Goal: Information Seeking & Learning: Learn about a topic

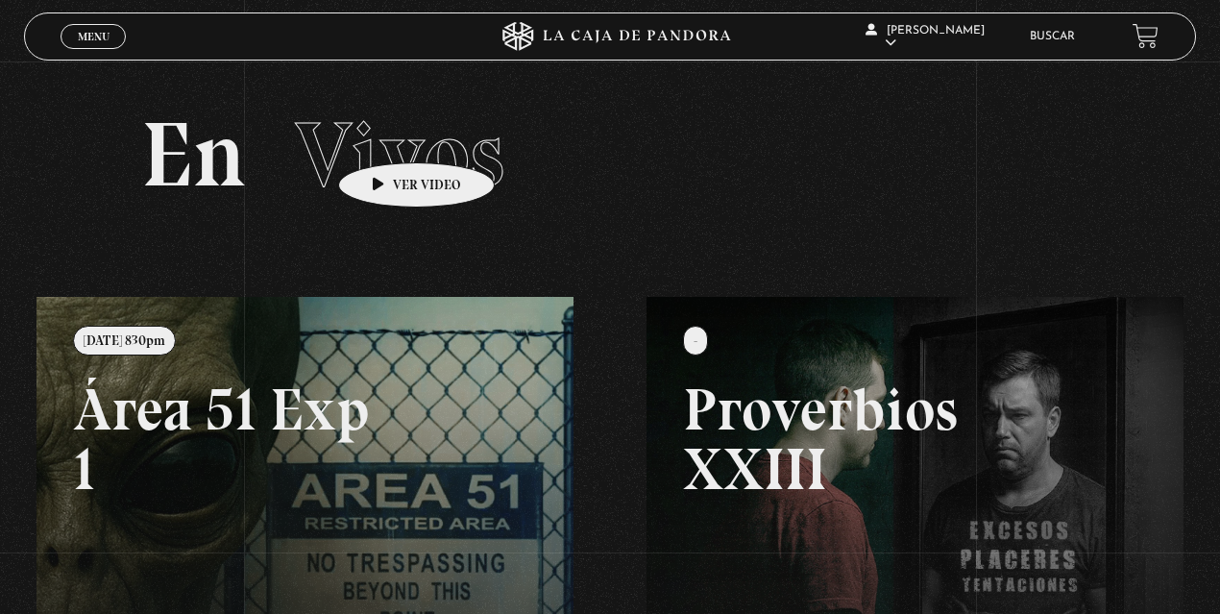
scroll to position [469, 0]
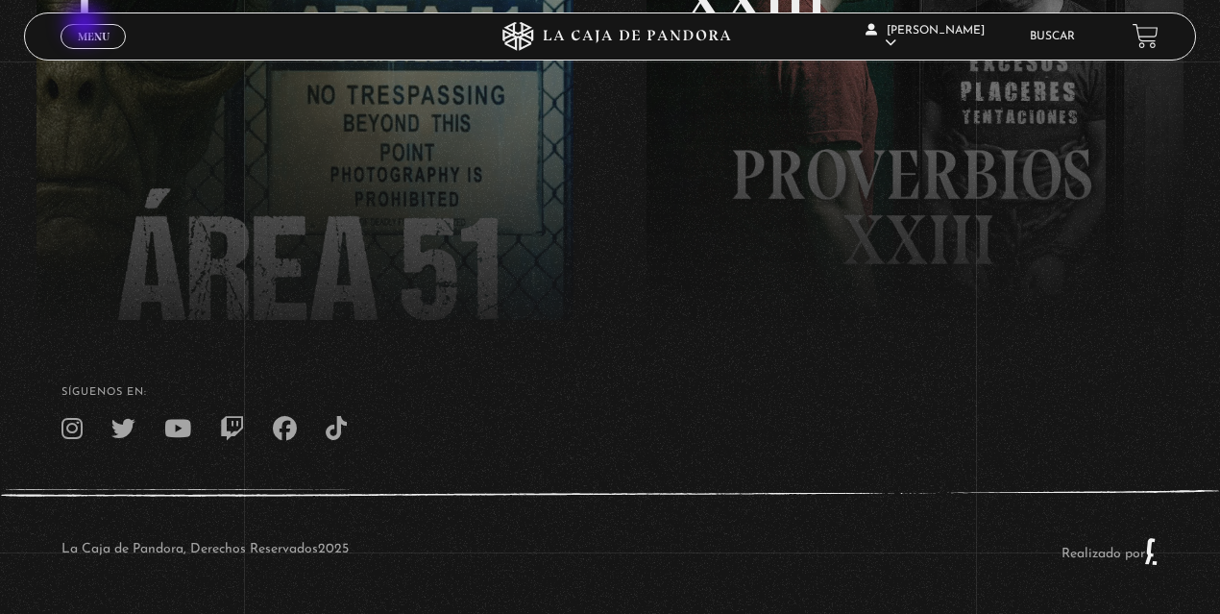
click at [87, 26] on link "Menu Cerrar" at bounding box center [92, 36] width 65 height 25
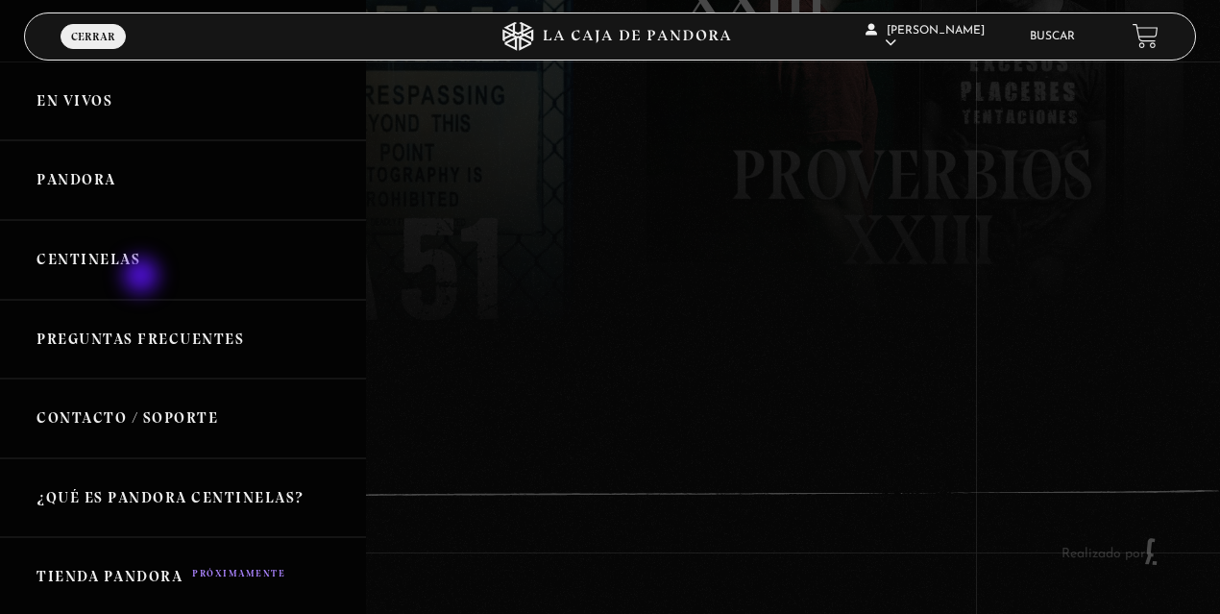
click at [132, 262] on link "Centinelas" at bounding box center [183, 260] width 366 height 80
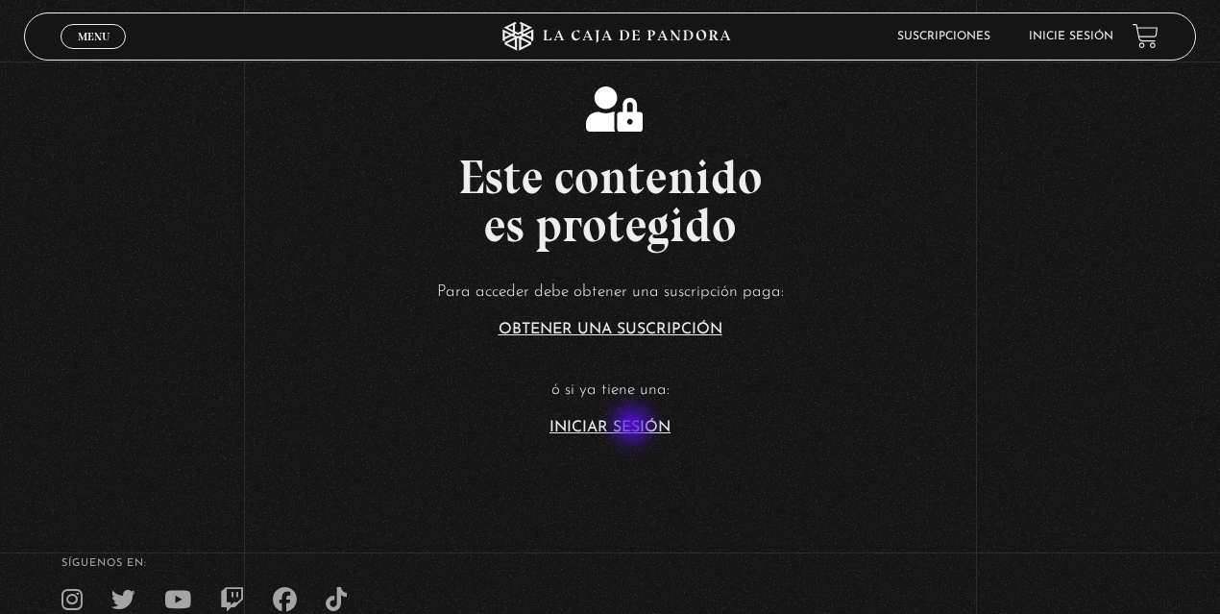
click at [634, 426] on link "Iniciar Sesión" at bounding box center [609, 427] width 121 height 15
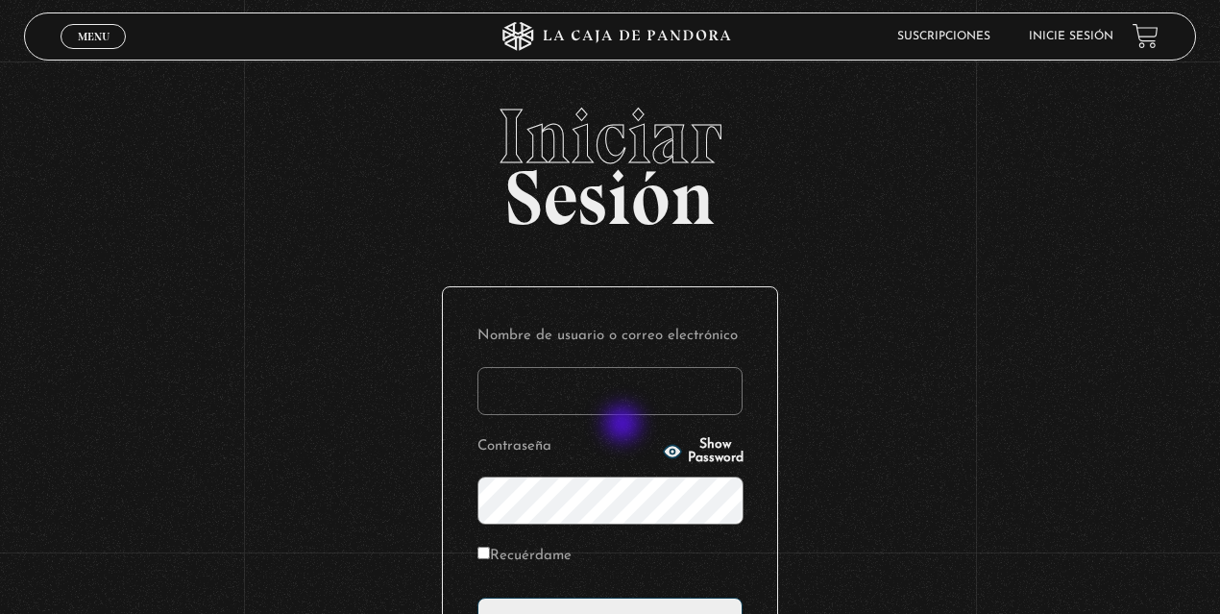
type input "lisbethfelixpaulino"
click at [548, 555] on label "Recuérdame" at bounding box center [524, 557] width 94 height 30
click at [490, 555] on input "Recuérdame" at bounding box center [483, 552] width 12 height 12
checkbox input "true"
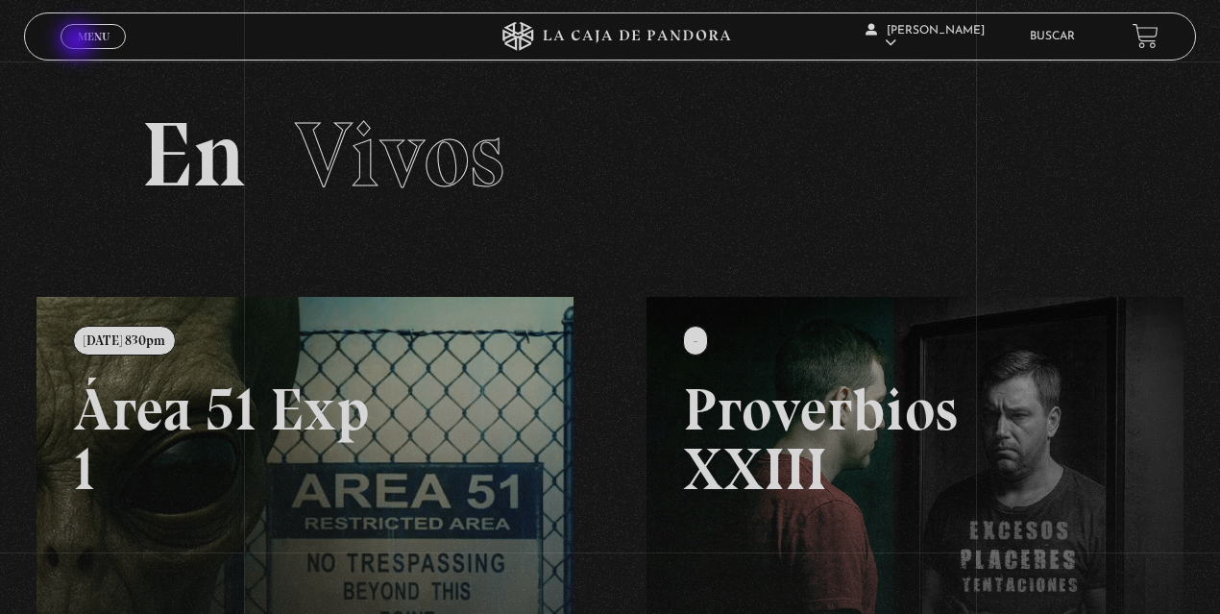
click at [79, 41] on span "Menu" at bounding box center [94, 37] width 32 height 12
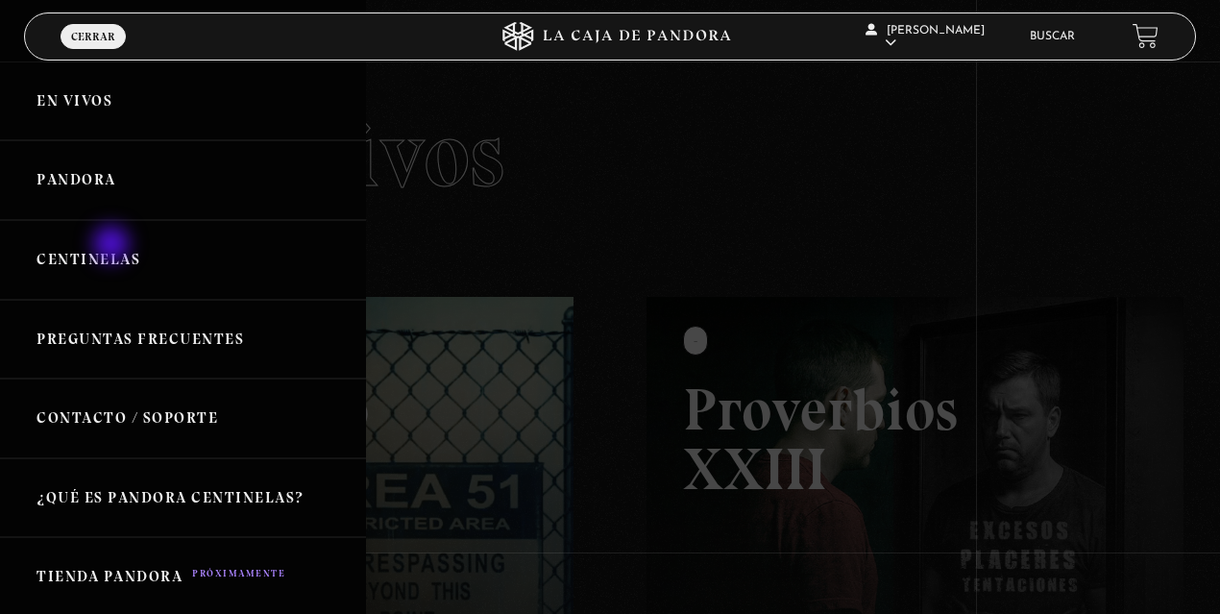
click at [113, 246] on link "Centinelas" at bounding box center [183, 260] width 366 height 80
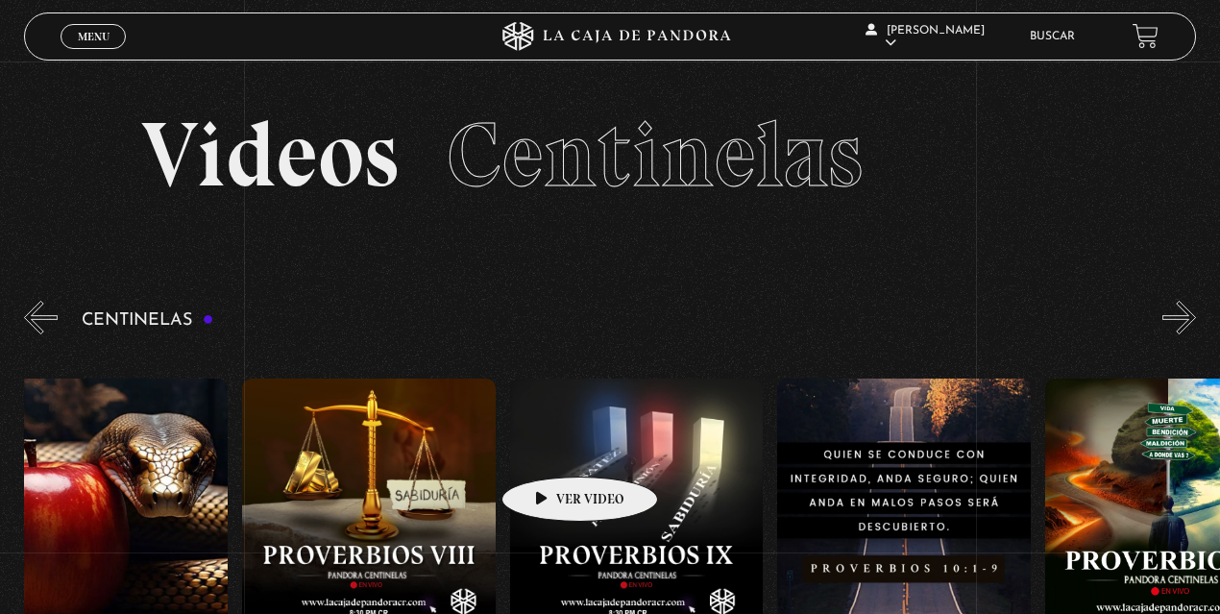
scroll to position [0, 3275]
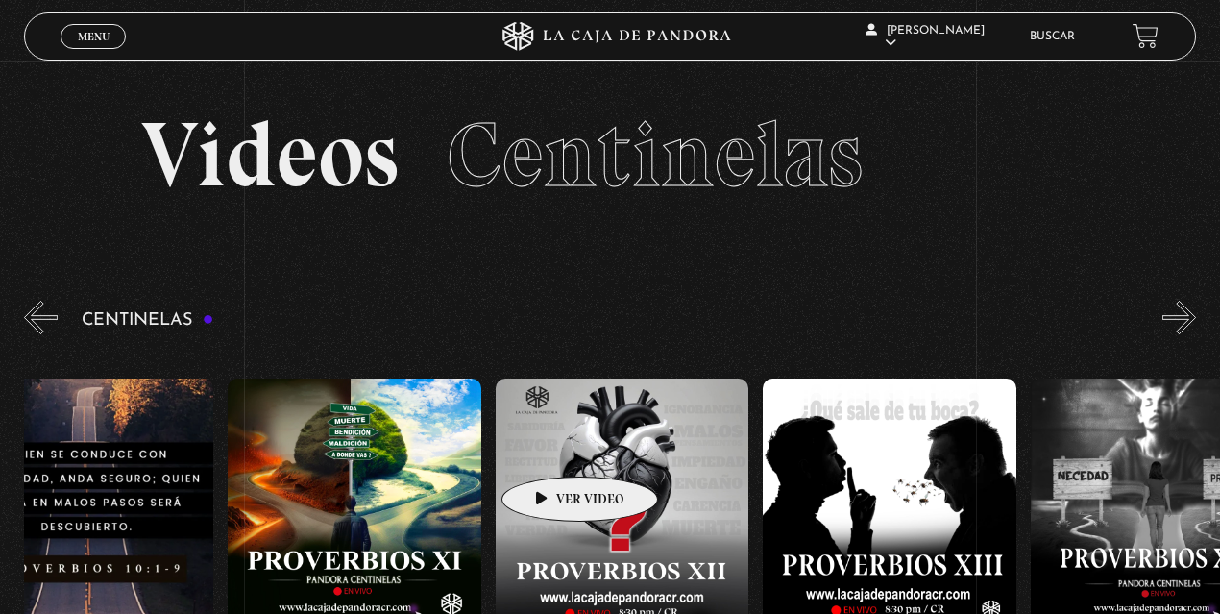
drag, startPoint x: 1094, startPoint y: 432, endPoint x: 440, endPoint y: 446, distance: 654.1
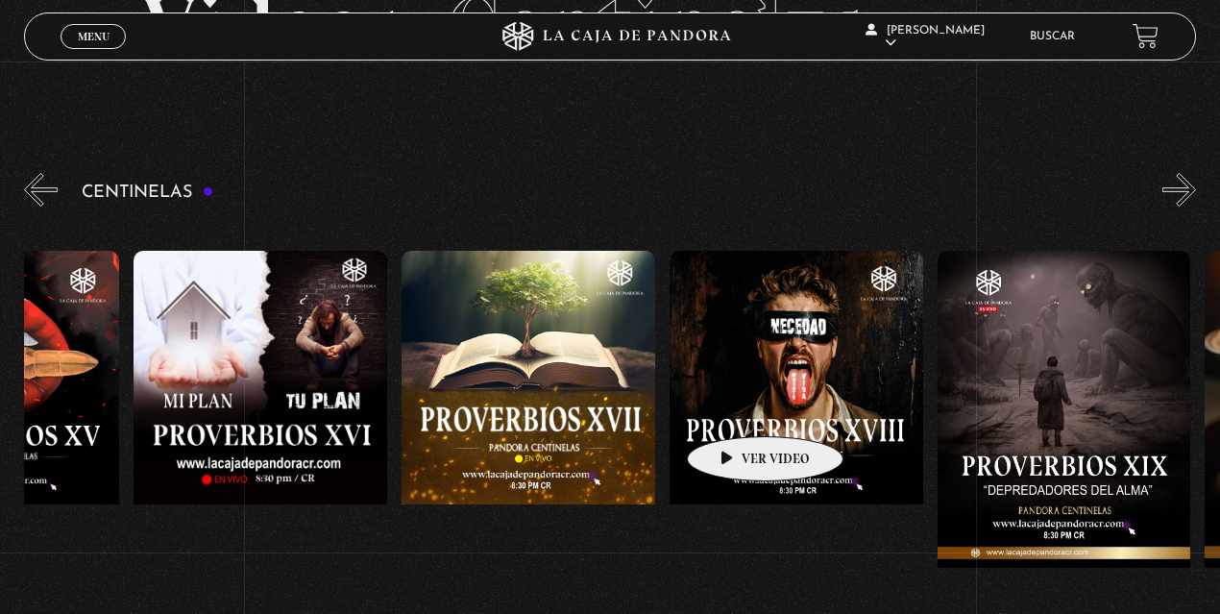
scroll to position [0, 5102]
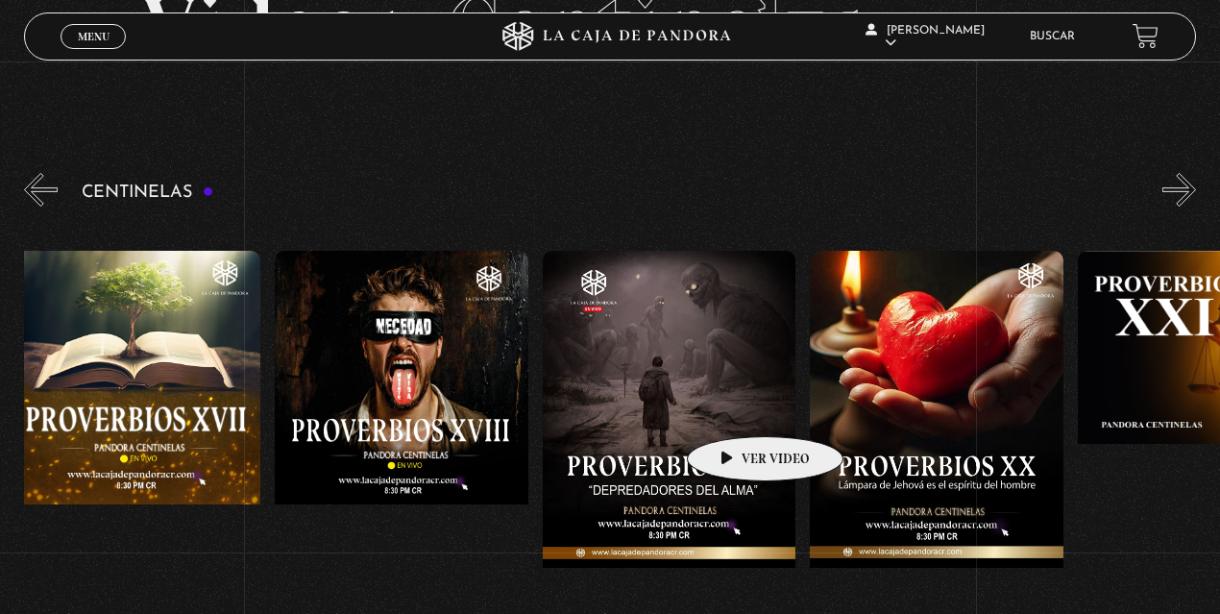
drag, startPoint x: 1083, startPoint y: 414, endPoint x: 729, endPoint y: 407, distance: 354.4
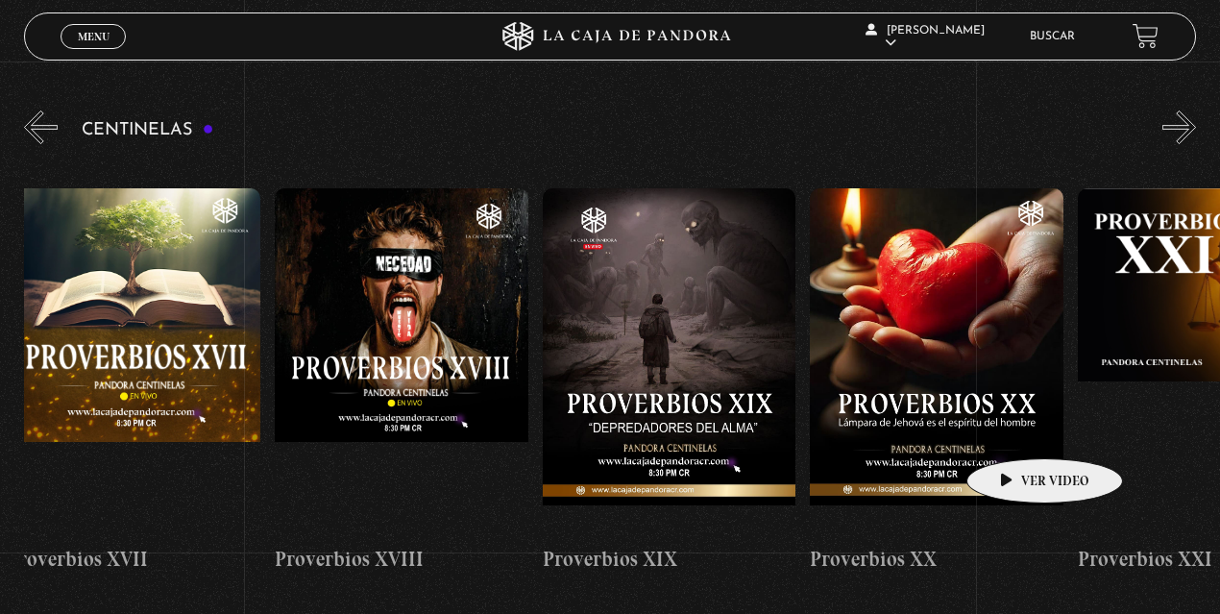
scroll to position [188, 0]
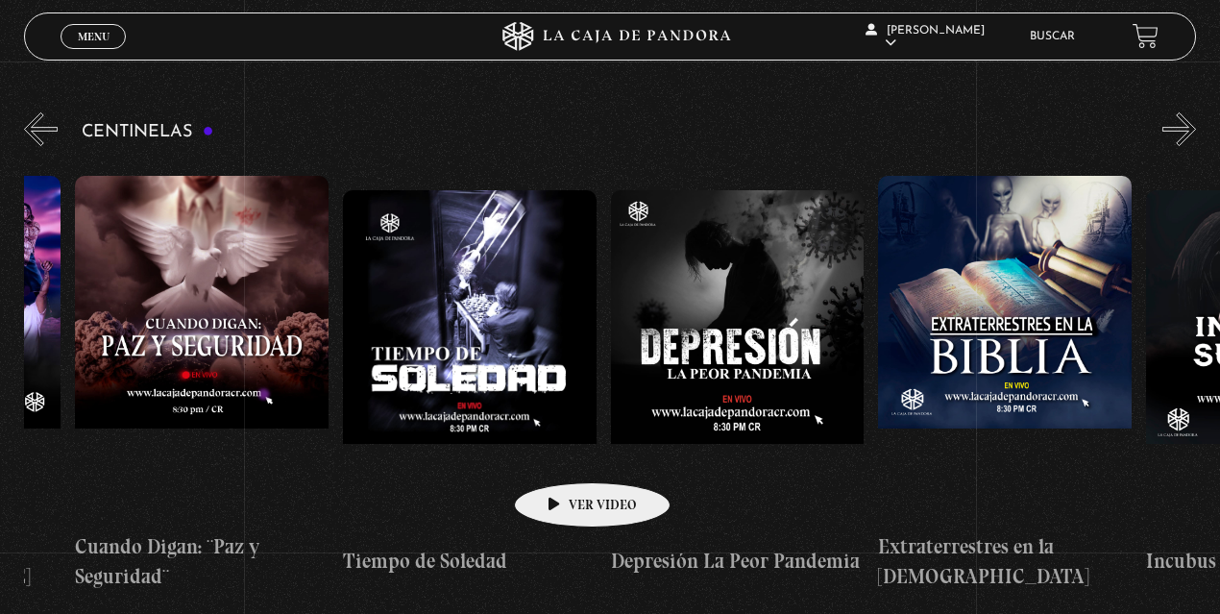
drag, startPoint x: 1014, startPoint y: 428, endPoint x: 526, endPoint y: 453, distance: 488.4
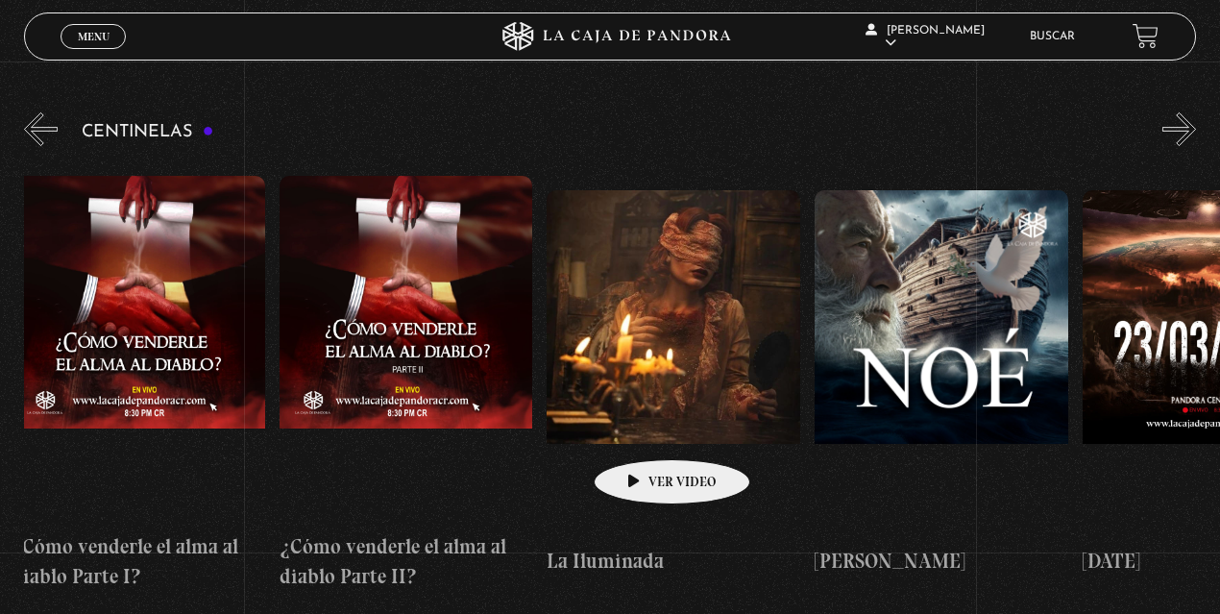
drag, startPoint x: 1099, startPoint y: 430, endPoint x: 641, endPoint y: 430, distance: 457.1
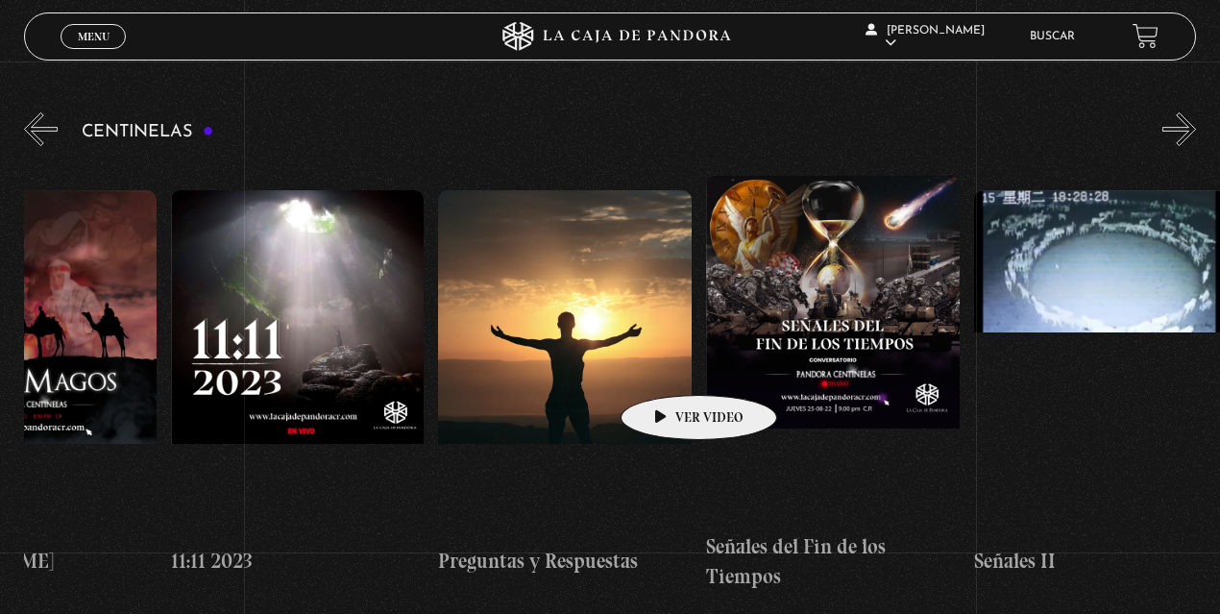
drag, startPoint x: 875, startPoint y: 366, endPoint x: 668, endPoint y: 366, distance: 206.5
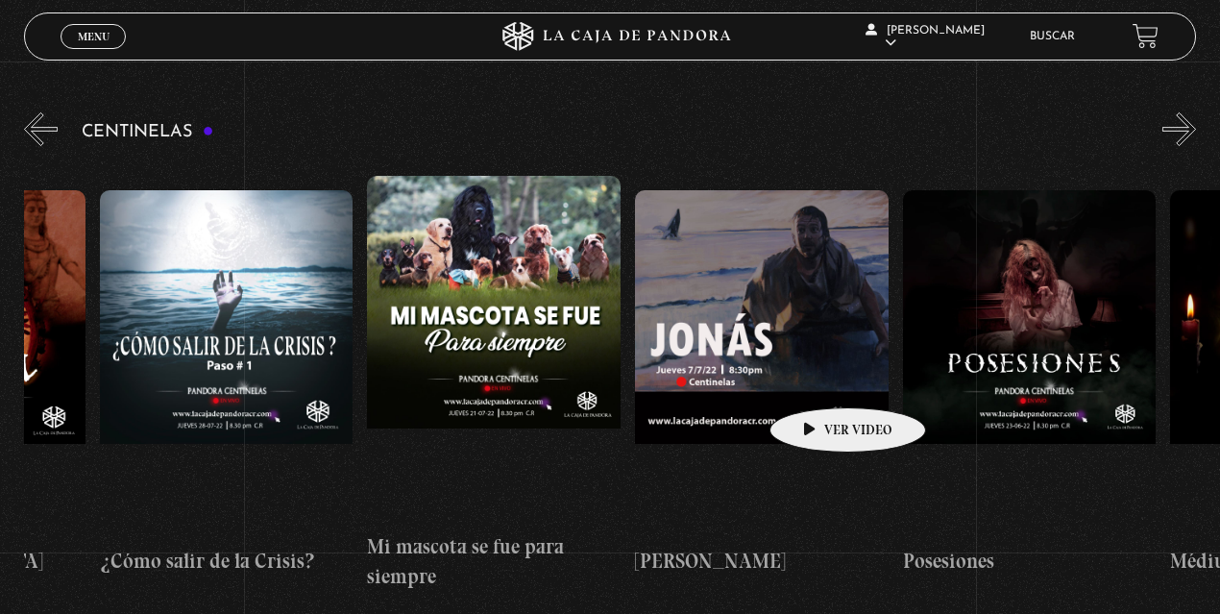
drag, startPoint x: 1152, startPoint y: 375, endPoint x: 664, endPoint y: 378, distance: 487.8
click at [664, 378] on div "Como manejar las malas noticias? Centinelas 2025 Por qué Dios no me escucha Rel…" at bounding box center [232, 383] width 30773 height 447
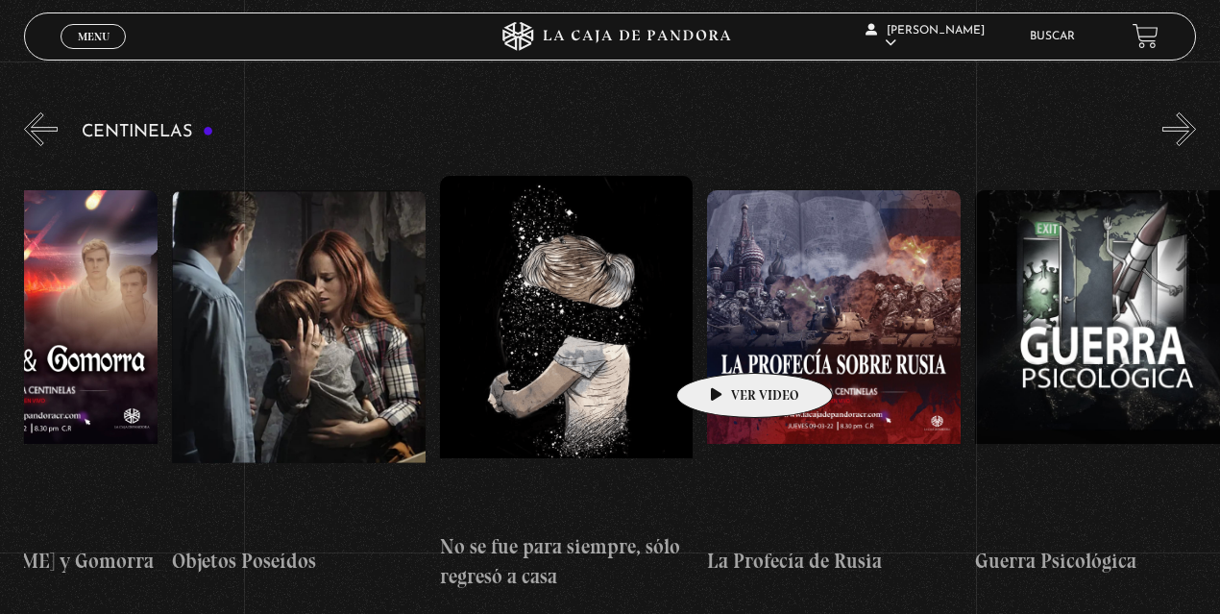
drag, startPoint x: 972, startPoint y: 340, endPoint x: 394, endPoint y: 348, distance: 578.1
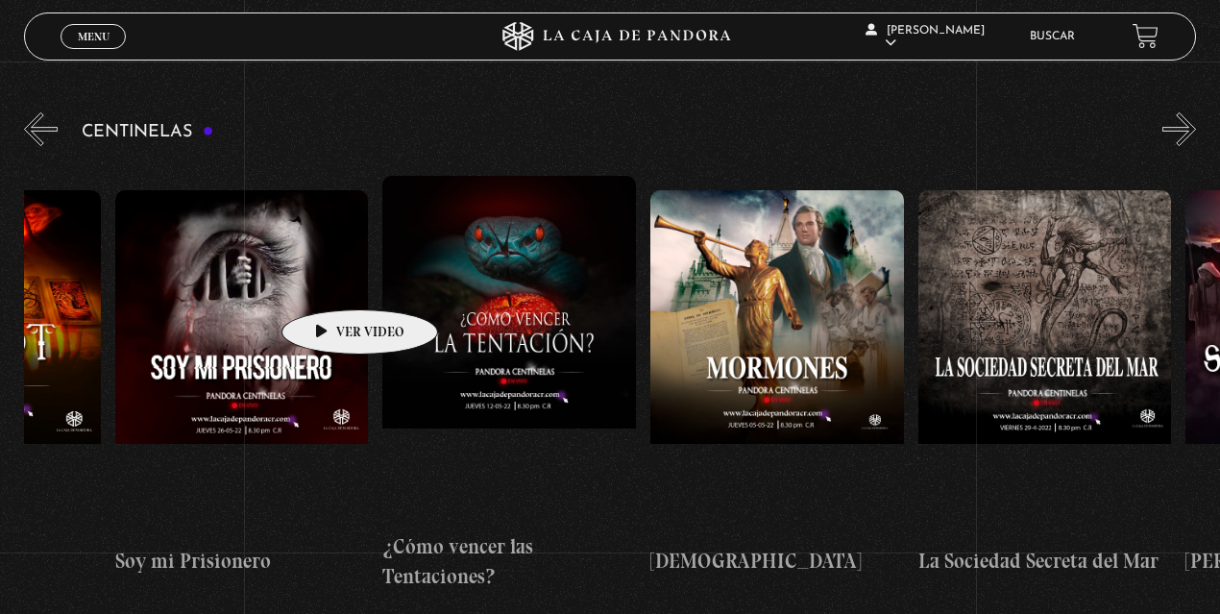
scroll to position [0, 16020]
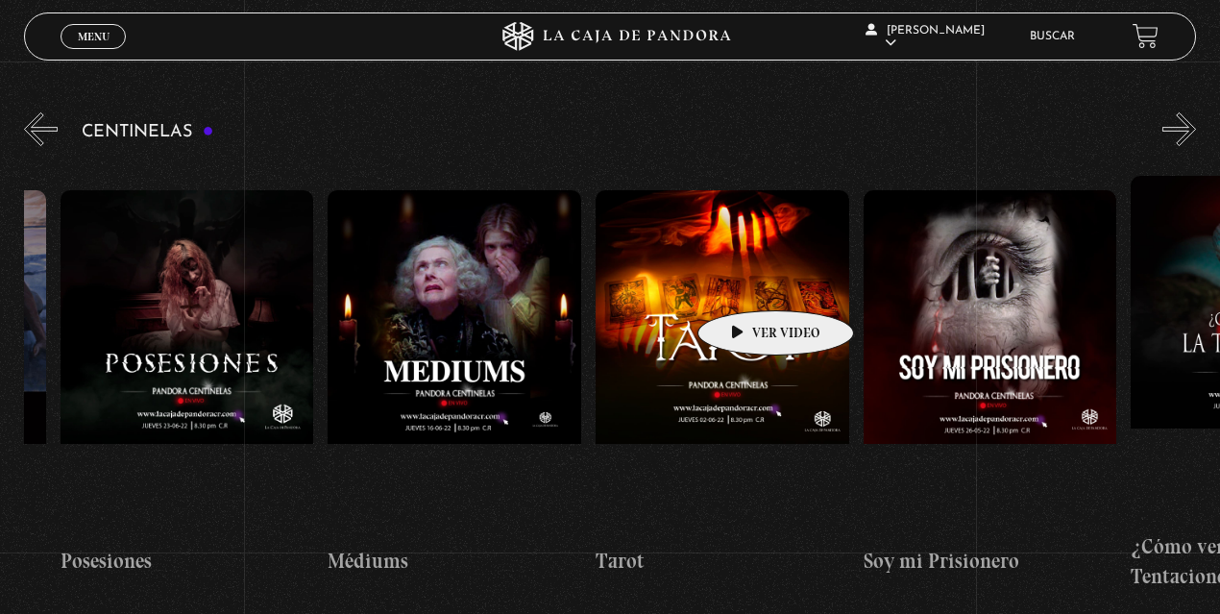
drag, startPoint x: 329, startPoint y: 280, endPoint x: 745, endPoint y: 281, distance: 415.8
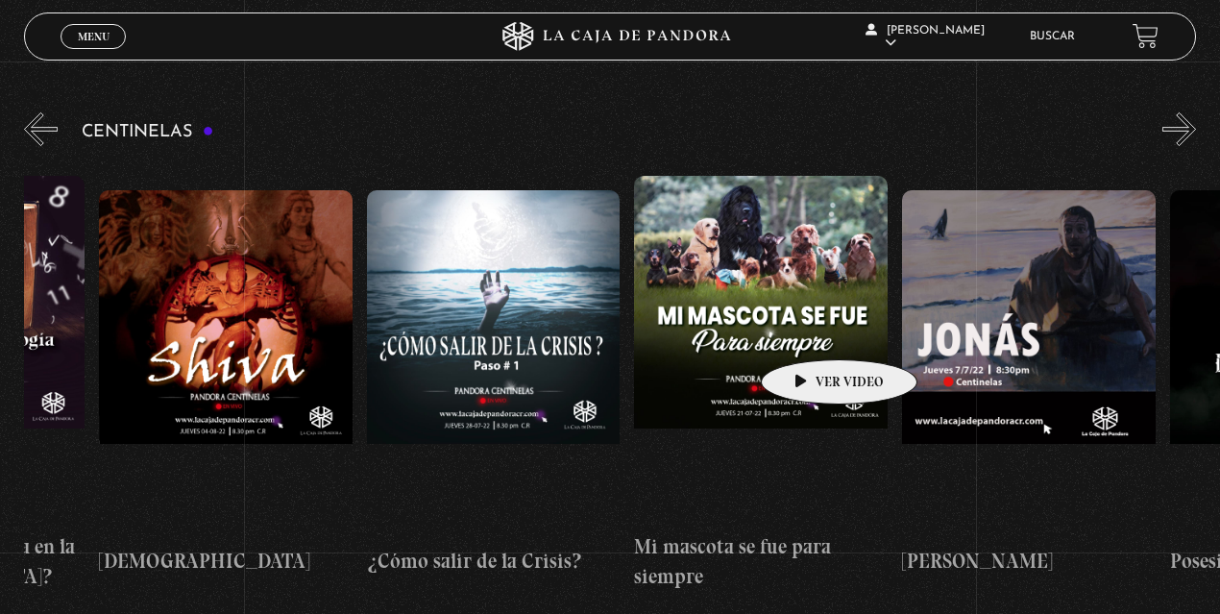
drag, startPoint x: 812, startPoint y: 330, endPoint x: 1023, endPoint y: 328, distance: 210.3
click at [1023, 328] on div "Como manejar las malas noticias? Centinelas 2025 Por qué Dios no me escucha Rel…" at bounding box center [499, 383] width 30773 height 447
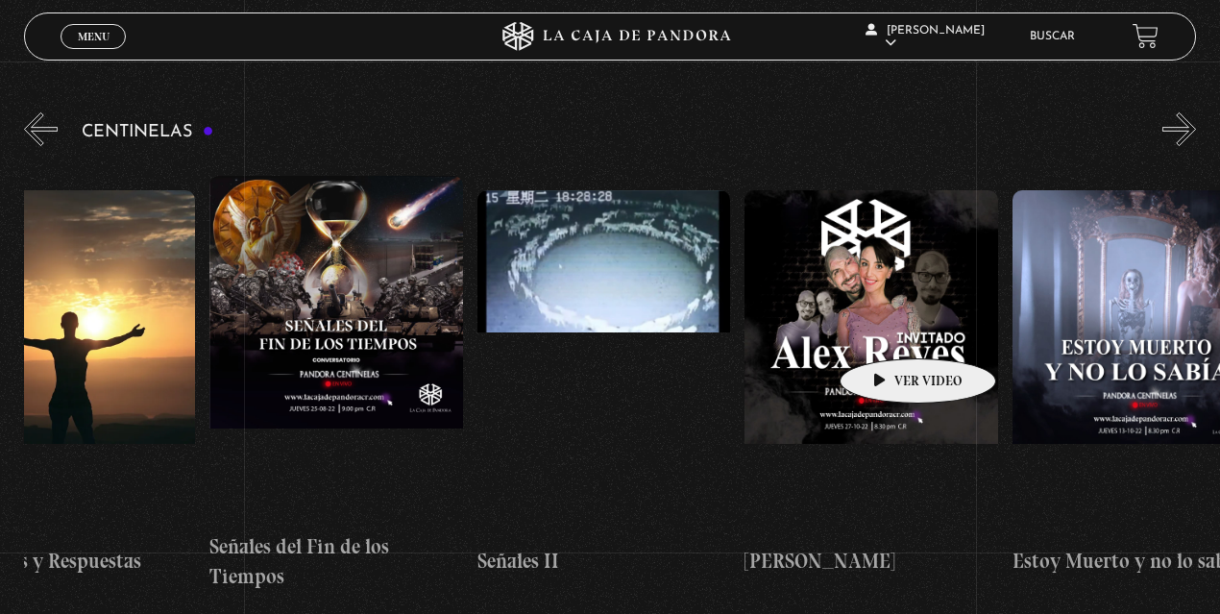
drag, startPoint x: 568, startPoint y: 331, endPoint x: 913, endPoint y: 329, distance: 344.7
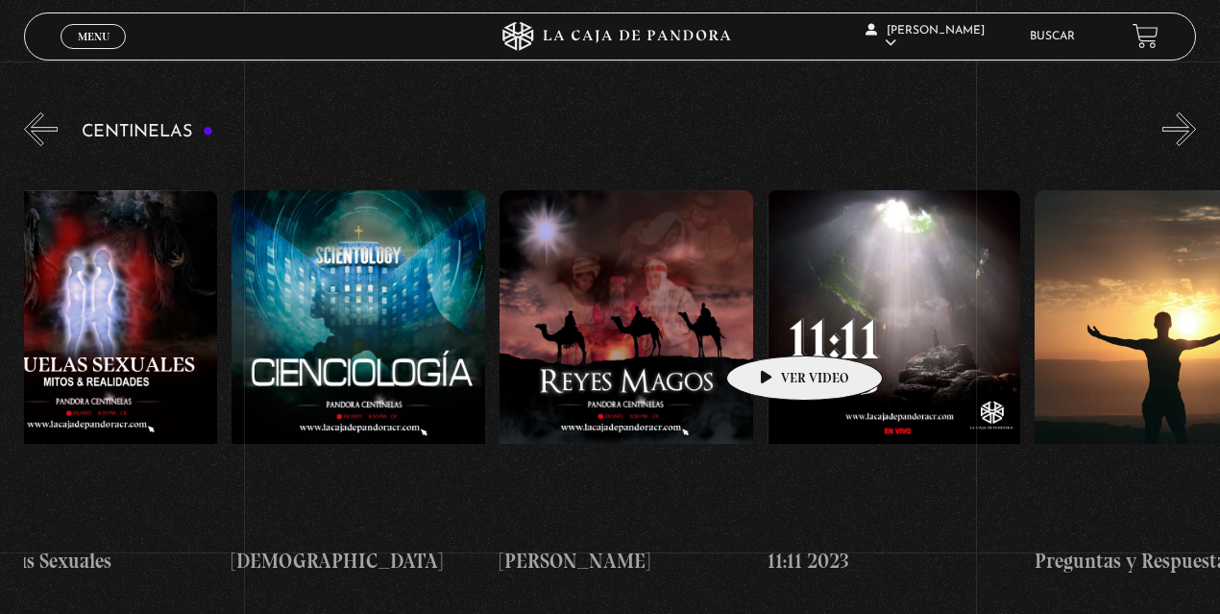
drag, startPoint x: 599, startPoint y: 327, endPoint x: 774, endPoint y: 326, distance: 174.8
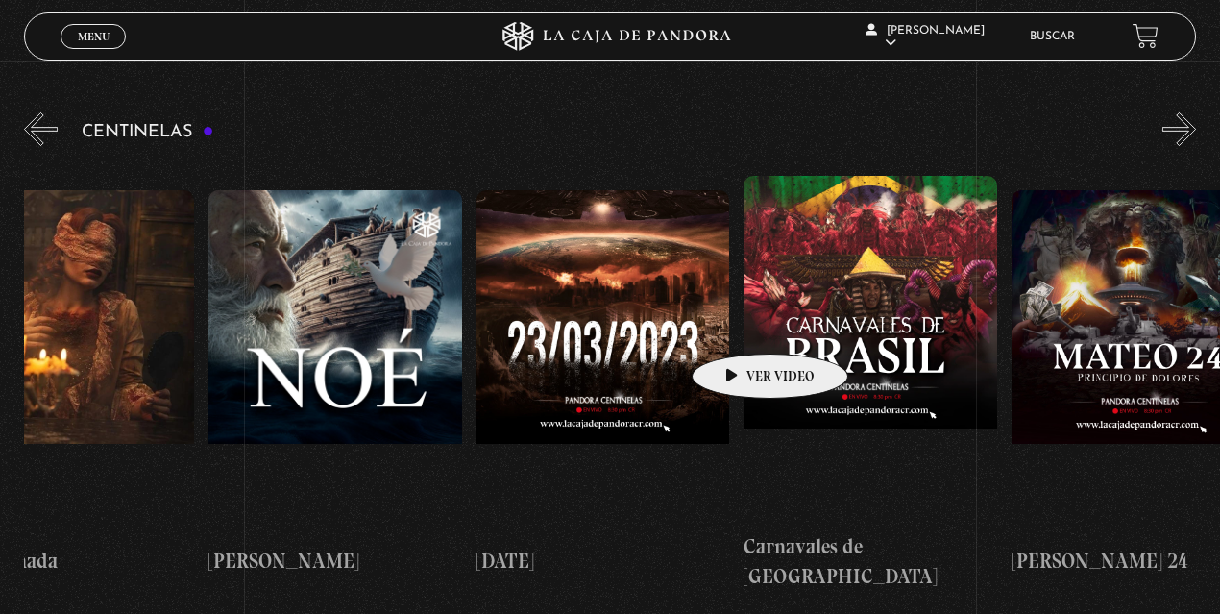
drag, startPoint x: 499, startPoint y: 326, endPoint x: 761, endPoint y: 325, distance: 262.2
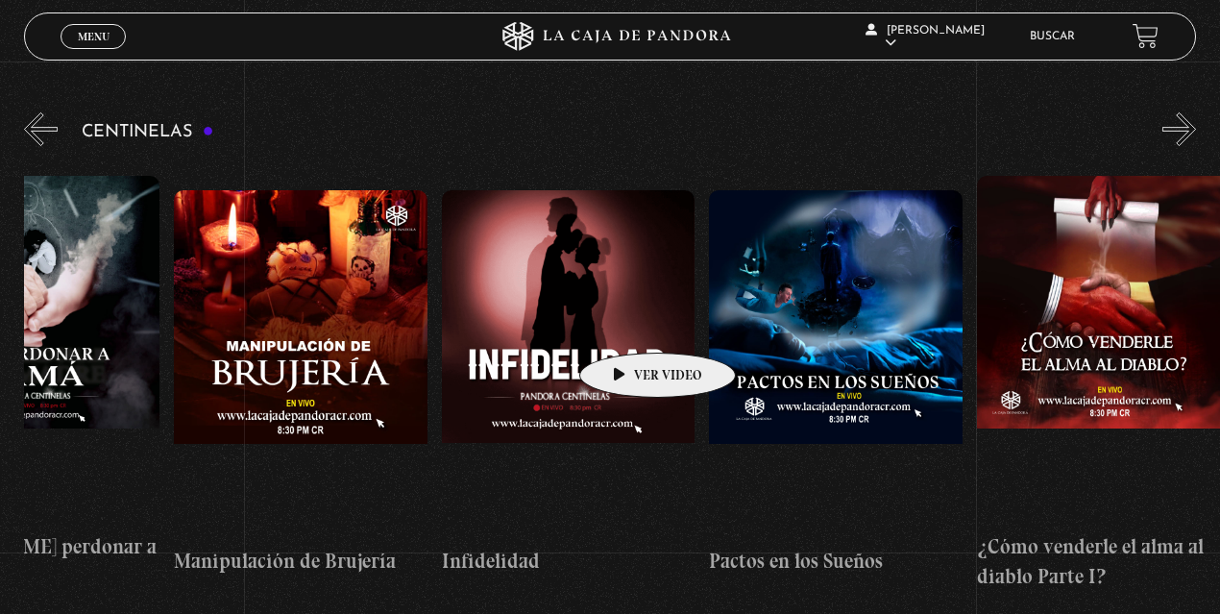
drag, startPoint x: 313, startPoint y: 323, endPoint x: 627, endPoint y: 324, distance: 314.0
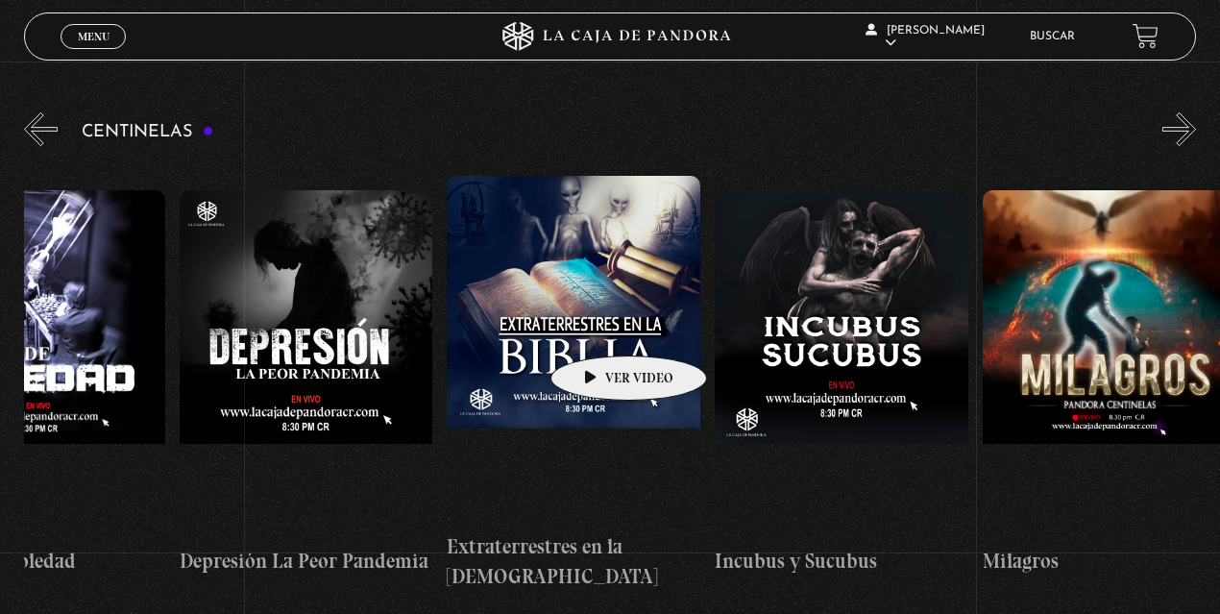
drag, startPoint x: 503, startPoint y: 326, endPoint x: 726, endPoint y: 330, distance: 222.8
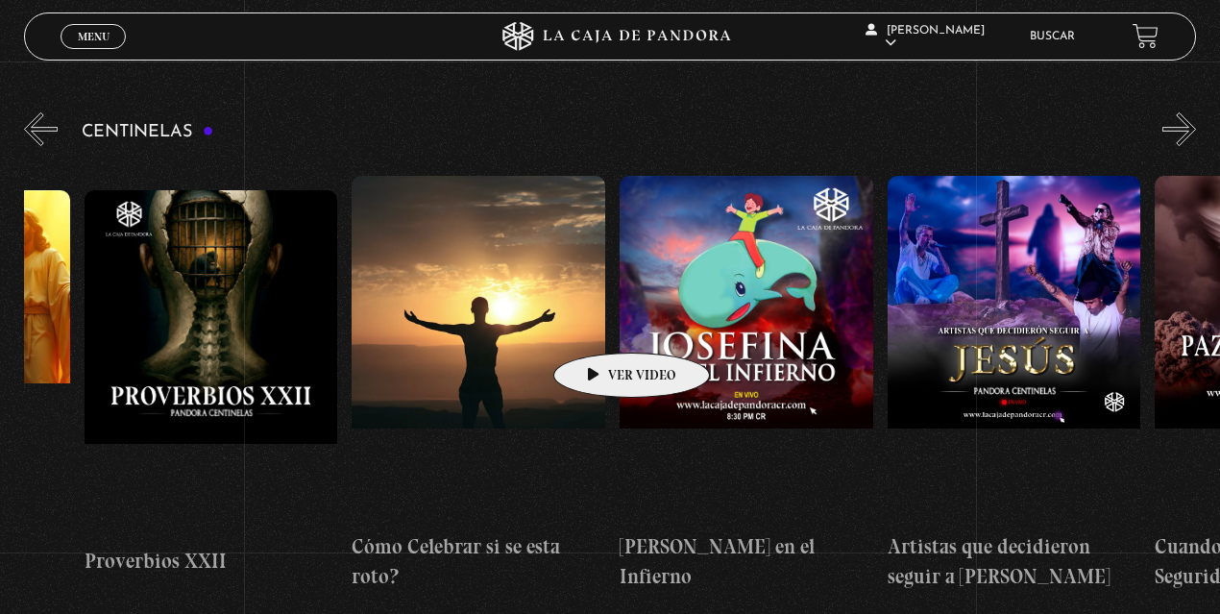
drag, startPoint x: 322, startPoint y: 321, endPoint x: 624, endPoint y: 325, distance: 302.5
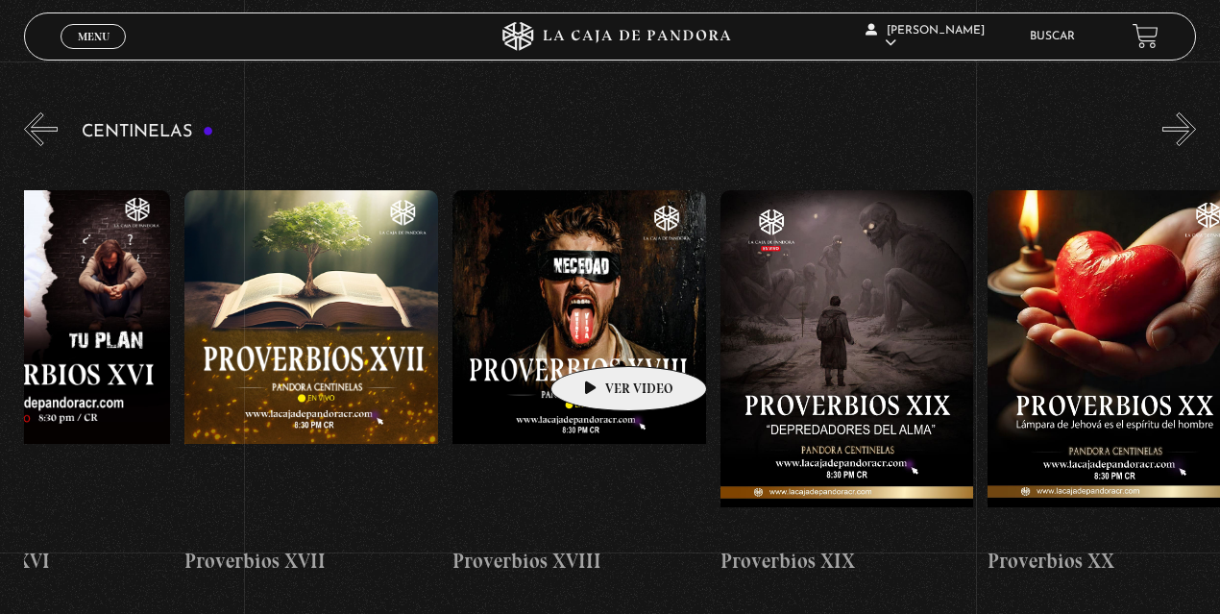
scroll to position [0, 4877]
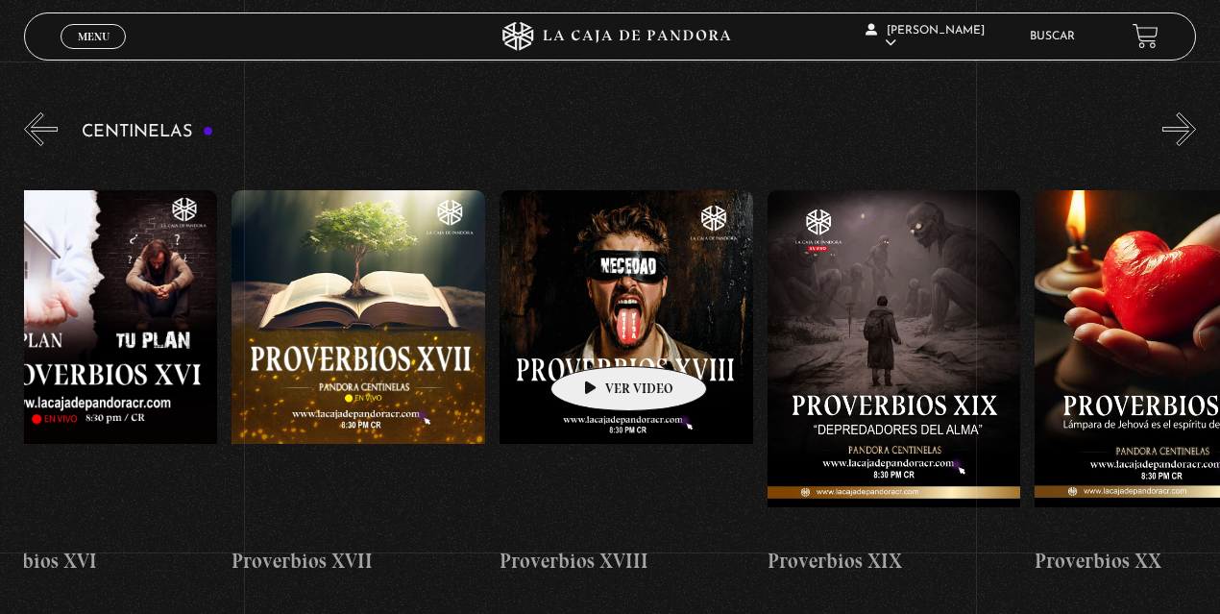
drag, startPoint x: 322, startPoint y: 335, endPoint x: 599, endPoint y: 337, distance: 277.5
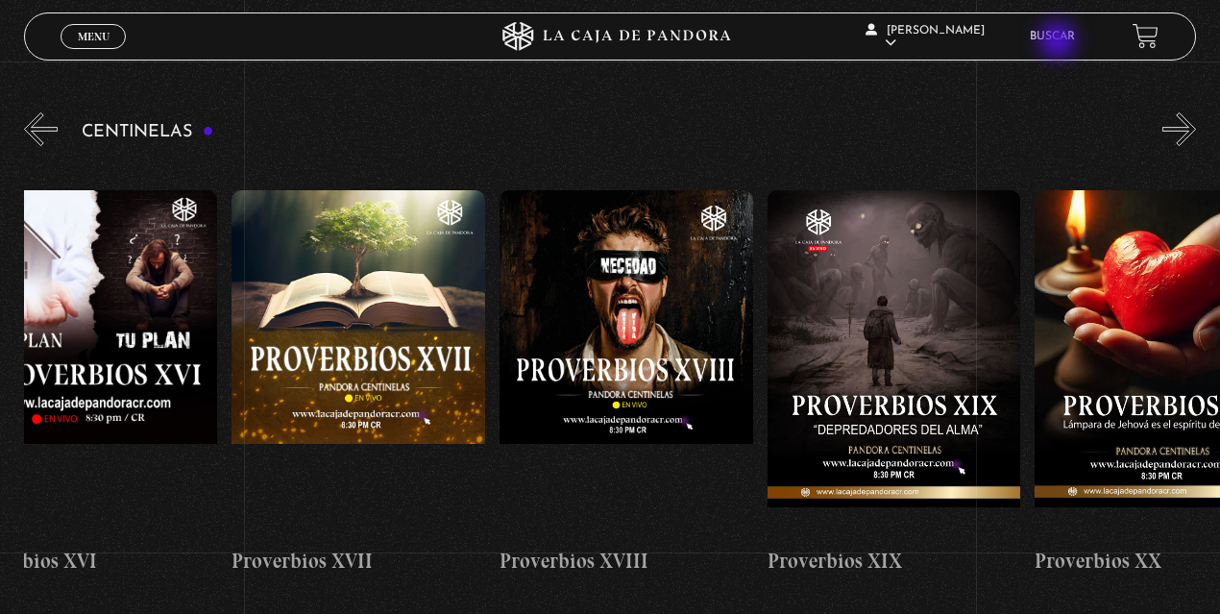
click at [1059, 42] on link "Buscar" at bounding box center [1051, 37] width 45 height 12
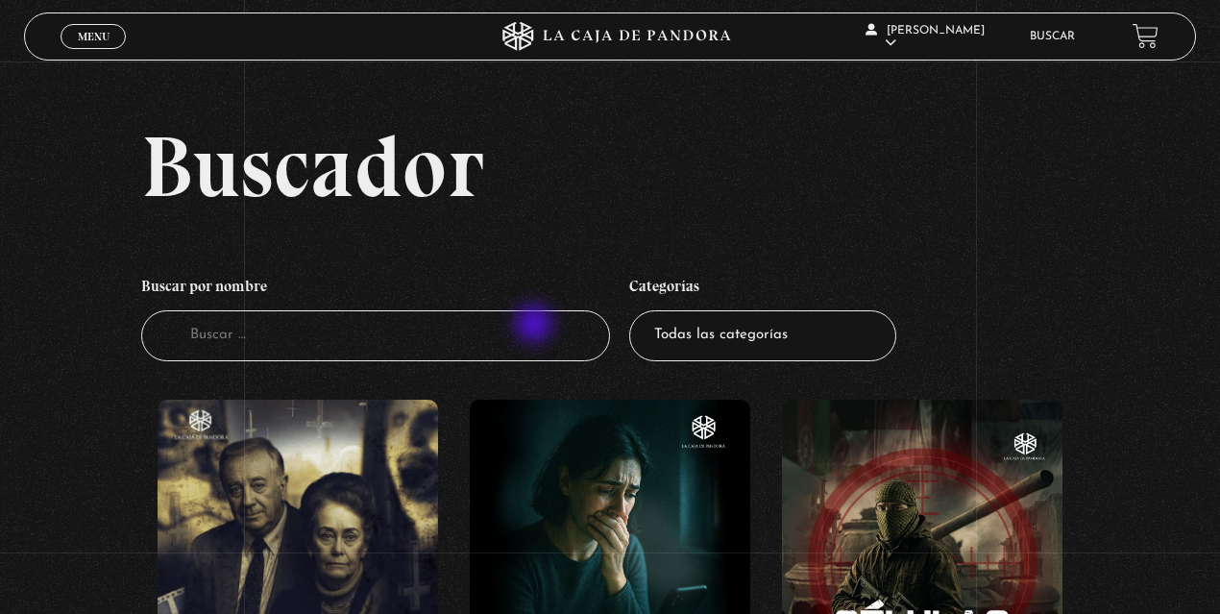
click at [534, 326] on input "Buscador" at bounding box center [375, 335] width 469 height 51
type input "muerta"
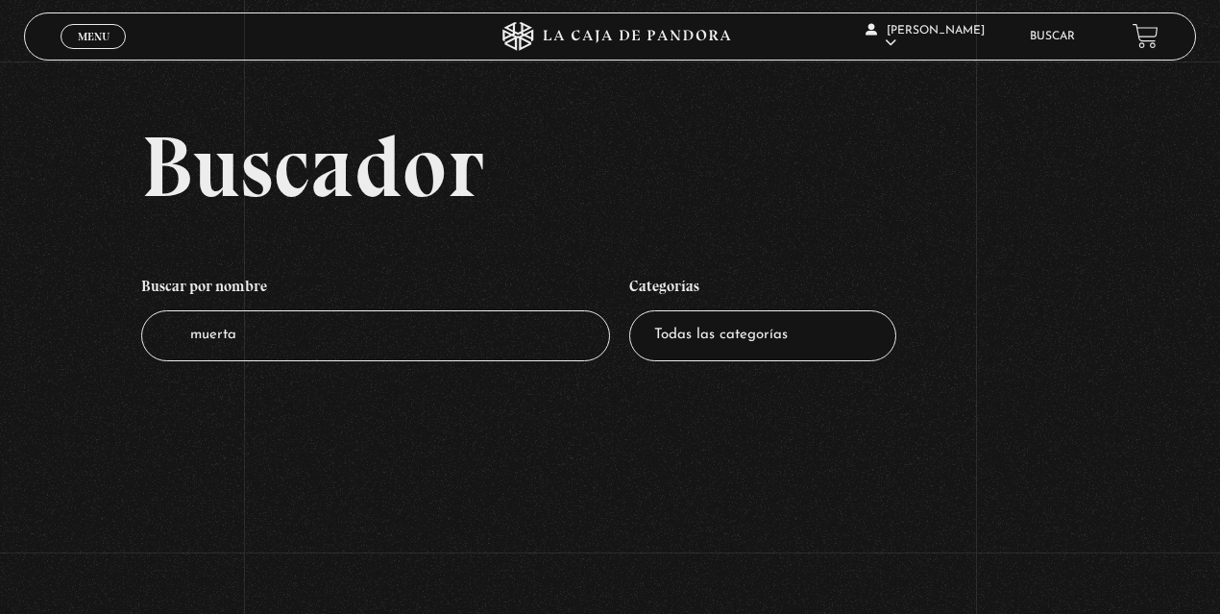
click at [534, 326] on input "muerta" at bounding box center [375, 335] width 469 height 51
type input "muerto"
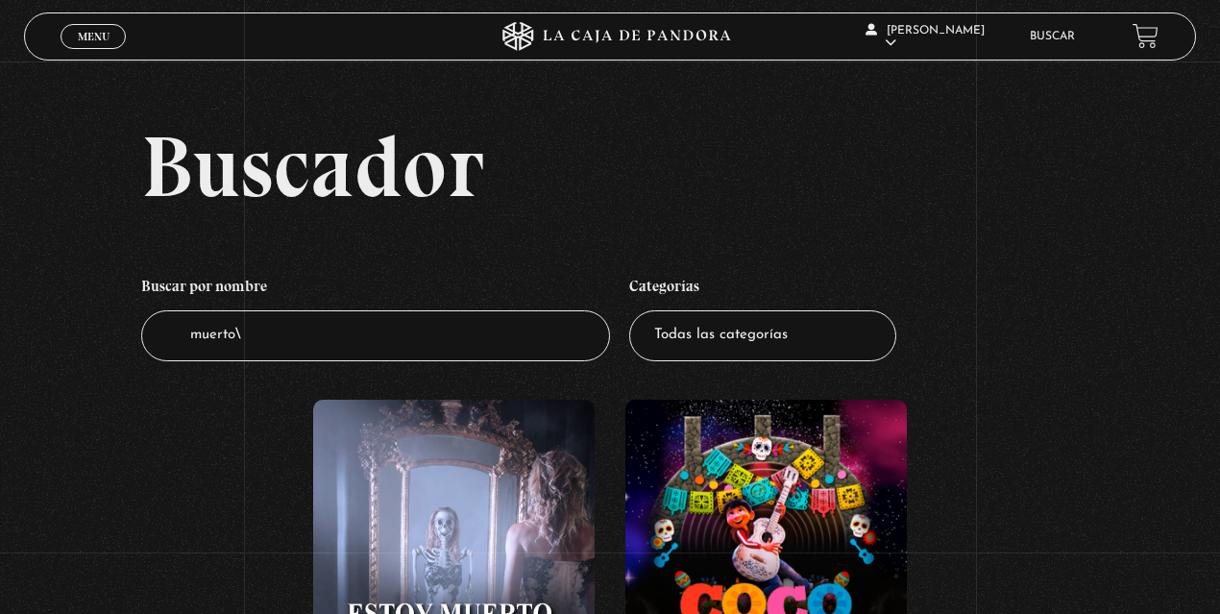
click at [383, 586] on figure at bounding box center [453, 572] width 281 height 346
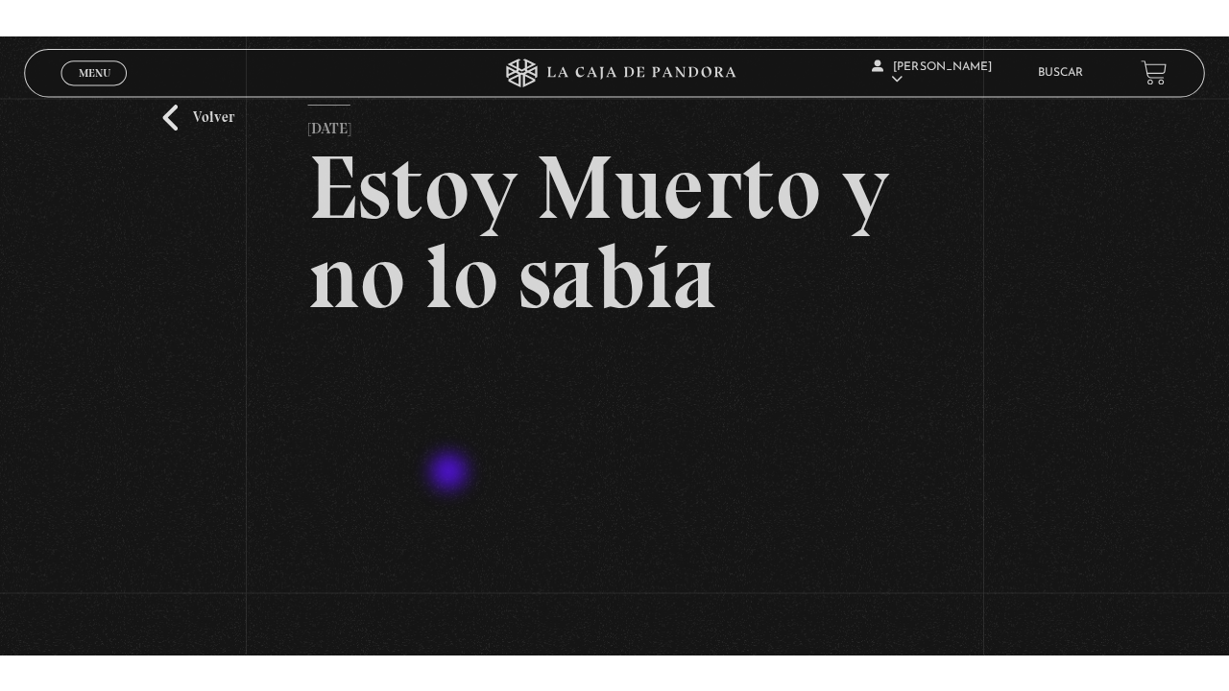
scroll to position [128, 0]
